Goal: Obtain resource: Obtain resource

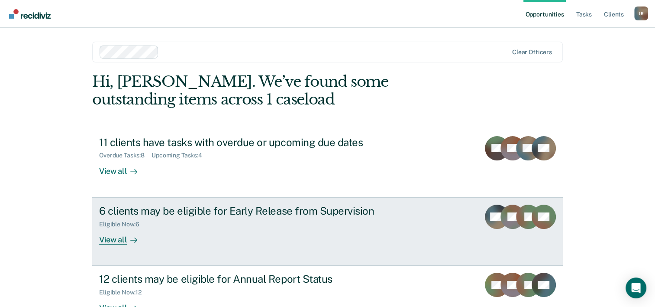
click at [221, 217] on div "Eligible Now : 6" at bounding box center [251, 222] width 304 height 11
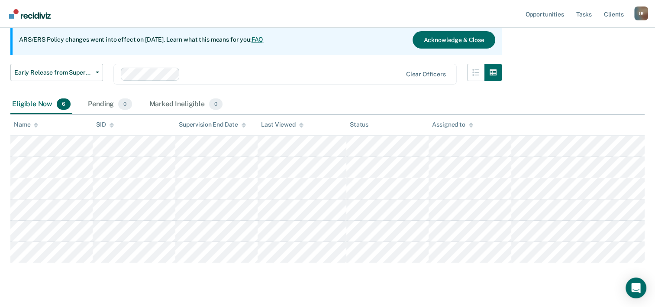
scroll to position [83, 0]
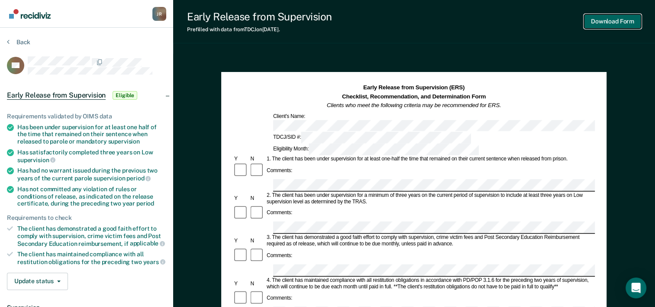
click at [630, 22] on button "Download Form" at bounding box center [612, 21] width 57 height 14
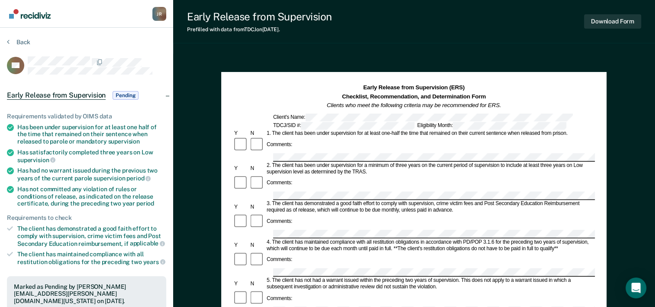
click at [310, 162] on div "2. The client has been under supervision for a minimum of three years on the cu…" at bounding box center [429, 168] width 329 height 13
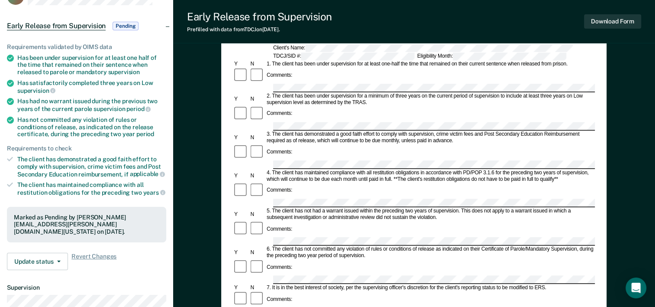
scroll to position [69, 0]
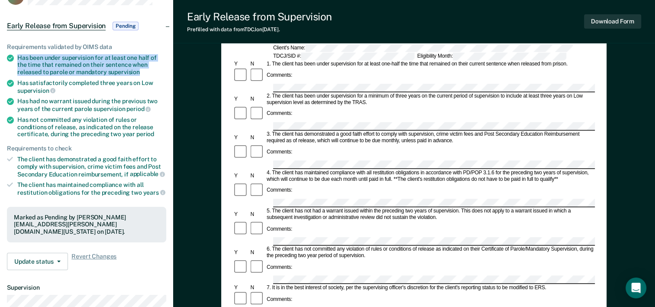
drag, startPoint x: 19, startPoint y: 57, endPoint x: 142, endPoint y: 71, distance: 124.3
click at [142, 71] on div "Has been under supervision for at least one half of the time that remained on t…" at bounding box center [91, 65] width 149 height 22
drag, startPoint x: 142, startPoint y: 71, endPoint x: 131, endPoint y: 71, distance: 11.3
copy div "Has been under supervision for at least one half of the time that remained on t…"
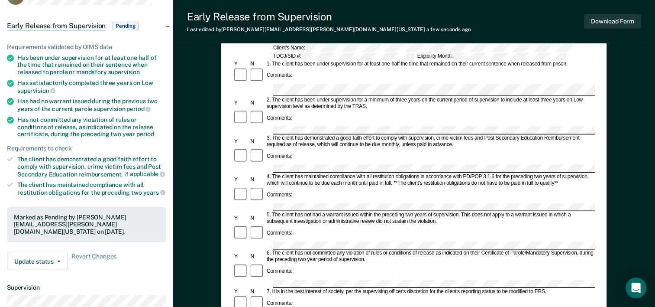
scroll to position [0, 0]
drag, startPoint x: 17, startPoint y: 83, endPoint x: 48, endPoint y: 89, distance: 30.8
click at [48, 89] on div "Has satisfactorily completed three years on Low supervision" at bounding box center [91, 86] width 149 height 15
copy div "Has satisfactorily completed three years on Low supervision"
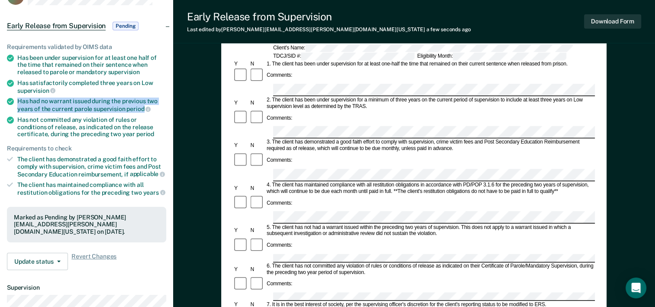
drag, startPoint x: 18, startPoint y: 99, endPoint x: 142, endPoint y: 103, distance: 123.9
click at [142, 103] on div "Has had no warrant issued during the previous two years of the current parole s…" at bounding box center [91, 104] width 149 height 15
copy div "Has had no warrant issued during the previous two years of the current parole s…"
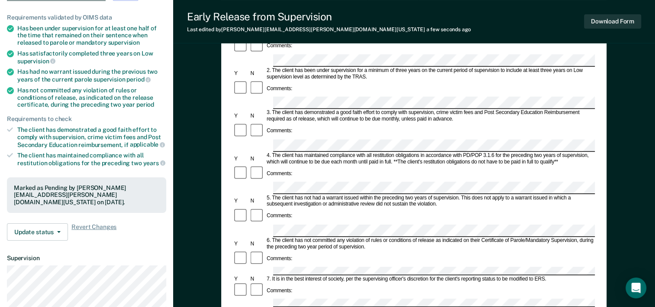
scroll to position [106, 0]
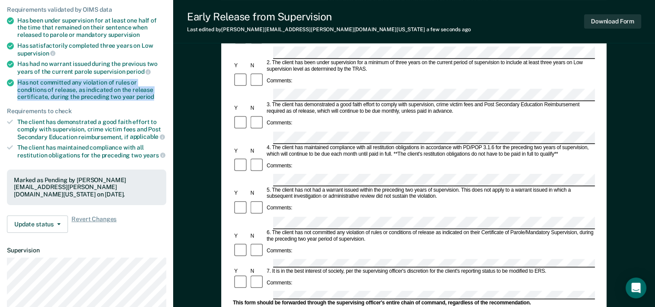
drag, startPoint x: 19, startPoint y: 81, endPoint x: 130, endPoint y: 97, distance: 112.3
click at [130, 97] on div "Has not committed any violation of rules or conditions of release, as indicated…" at bounding box center [91, 90] width 149 height 22
drag, startPoint x: 130, startPoint y: 97, endPoint x: 112, endPoint y: 94, distance: 17.9
copy div "Has not committed any violation of rules or conditions of release, as indicated…"
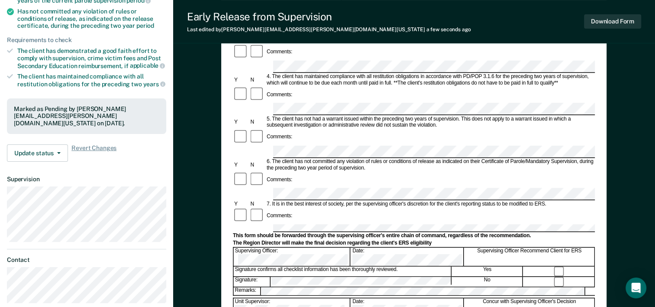
scroll to position [177, 0]
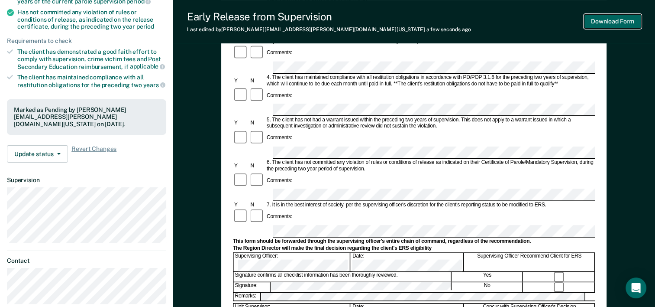
click at [594, 22] on button "Download Form" at bounding box center [612, 21] width 57 height 14
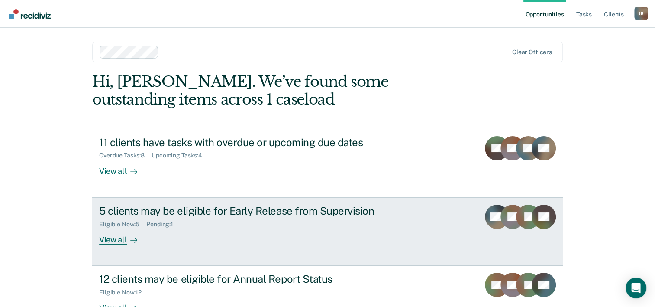
click at [200, 225] on div "Eligible Now : 5 Pending : 1" at bounding box center [251, 222] width 304 height 11
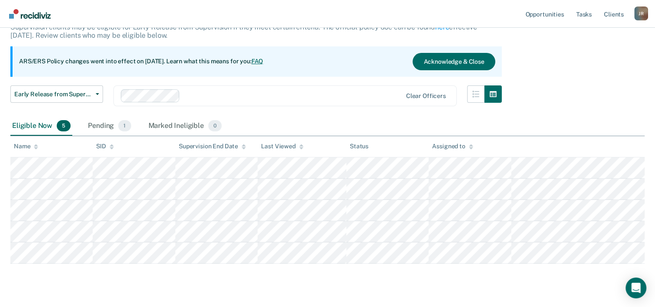
scroll to position [80, 0]
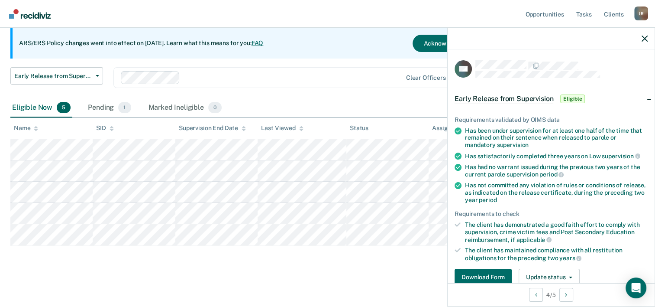
click at [403, 268] on div "Early Release from Supervision Supervision clients may be eligible for Early Re…" at bounding box center [327, 125] width 634 height 290
click at [487, 273] on button "Download Form" at bounding box center [483, 276] width 57 height 17
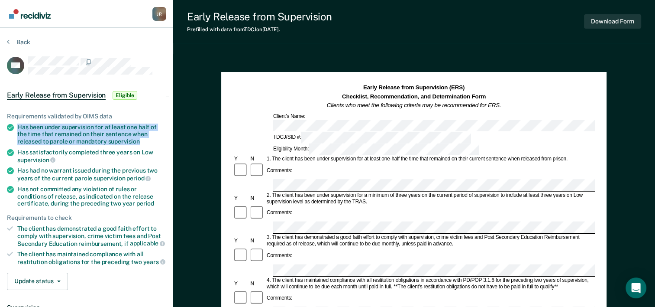
drag, startPoint x: 19, startPoint y: 126, endPoint x: 142, endPoint y: 140, distance: 124.2
click at [142, 140] on div "Has been under supervision for at least one half of the time that remained on t…" at bounding box center [91, 134] width 149 height 22
drag, startPoint x: 142, startPoint y: 140, endPoint x: 137, endPoint y: 140, distance: 5.6
copy div "Has been under supervision for at least one half of the time that remained on t…"
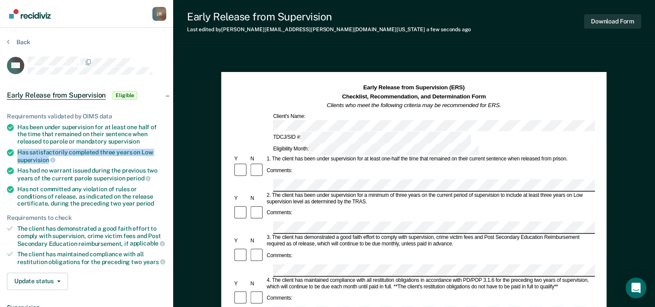
drag, startPoint x: 18, startPoint y: 152, endPoint x: 48, endPoint y: 157, distance: 31.2
click at [48, 157] on div "Has satisfactorily completed three years on Low supervision" at bounding box center [91, 155] width 149 height 15
copy div "Has satisfactorily completed three years on Low supervision"
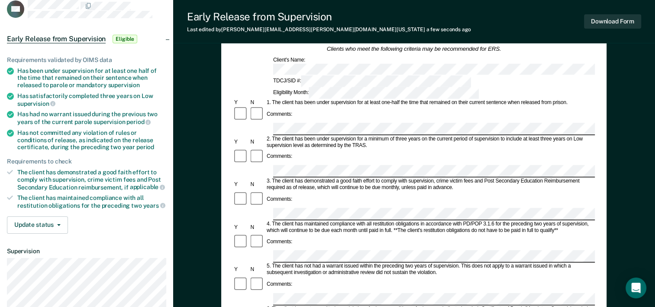
scroll to position [57, 0]
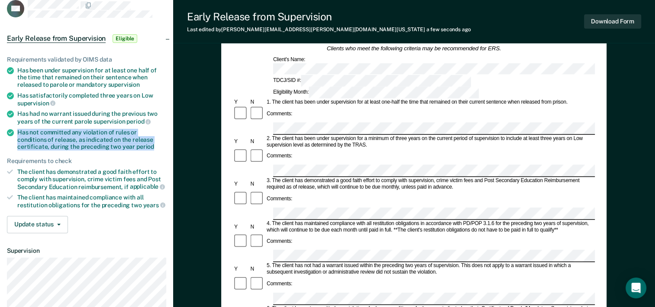
drag, startPoint x: 17, startPoint y: 131, endPoint x: 128, endPoint y: 144, distance: 111.6
click at [128, 144] on div "Has not committed any violation of rules or conditions of release, as indicated…" at bounding box center [91, 140] width 149 height 22
drag, startPoint x: 128, startPoint y: 144, endPoint x: 110, endPoint y: 141, distance: 18.4
copy div "Has not committed any violation of rules or conditions of release, as indicated…"
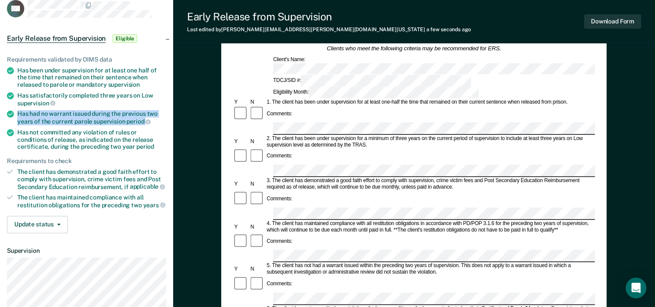
drag, startPoint x: 17, startPoint y: 112, endPoint x: 151, endPoint y: 118, distance: 133.9
click at [151, 118] on div "Has had no warrant issued during the previous two years of the current parole s…" at bounding box center [91, 117] width 149 height 15
drag, startPoint x: 151, startPoint y: 118, endPoint x: 139, endPoint y: 117, distance: 11.7
copy div "Has had no warrant issued during the previous two years of the current parole s…"
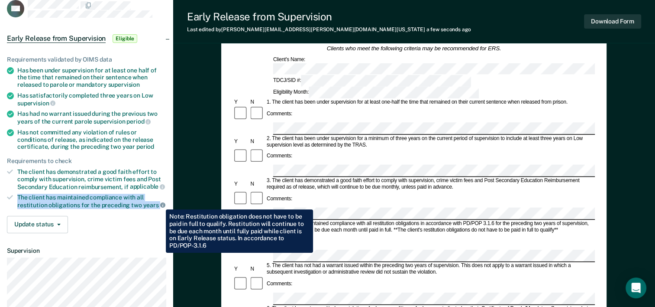
drag, startPoint x: 18, startPoint y: 194, endPoint x: 159, endPoint y: 203, distance: 141.8
click at [159, 203] on div "The client has maintained compliance with all restitution obligations for the p…" at bounding box center [91, 201] width 149 height 15
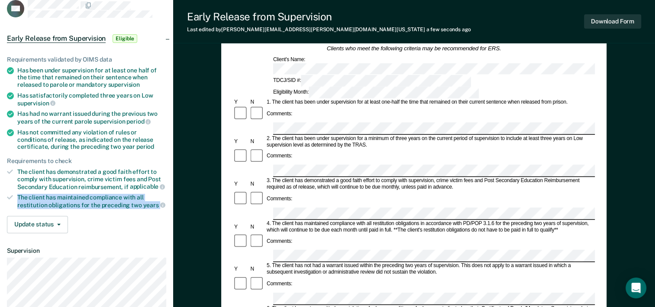
copy div "The client has maintained compliance with all restitution obligations for the p…"
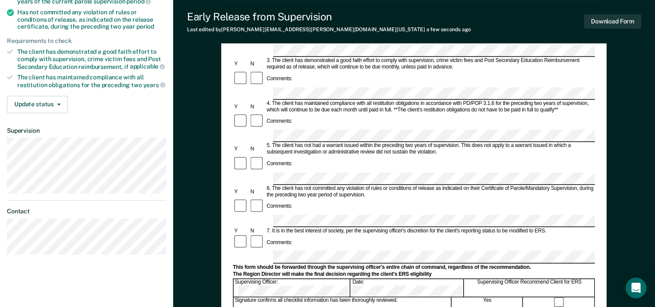
scroll to position [74, 0]
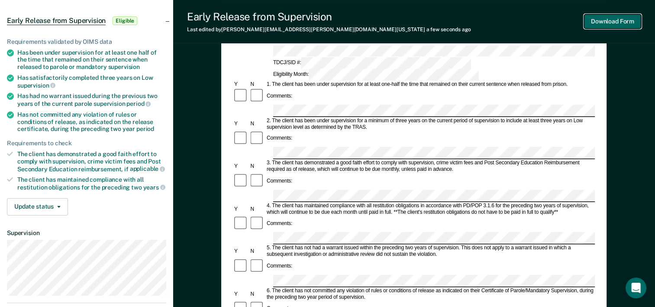
click at [594, 21] on button "Download Form" at bounding box center [612, 21] width 57 height 14
